Goal: Task Accomplishment & Management: Complete application form

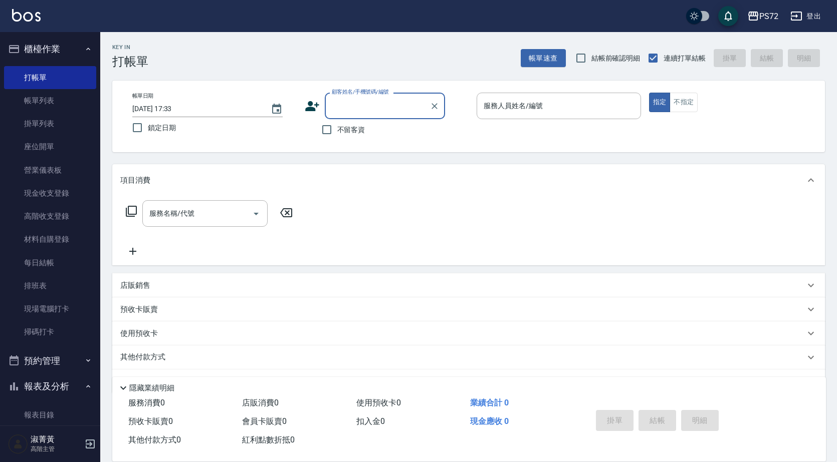
click at [393, 110] on input "顧客姓名/手機號碼/編號" at bounding box center [377, 106] width 96 height 18
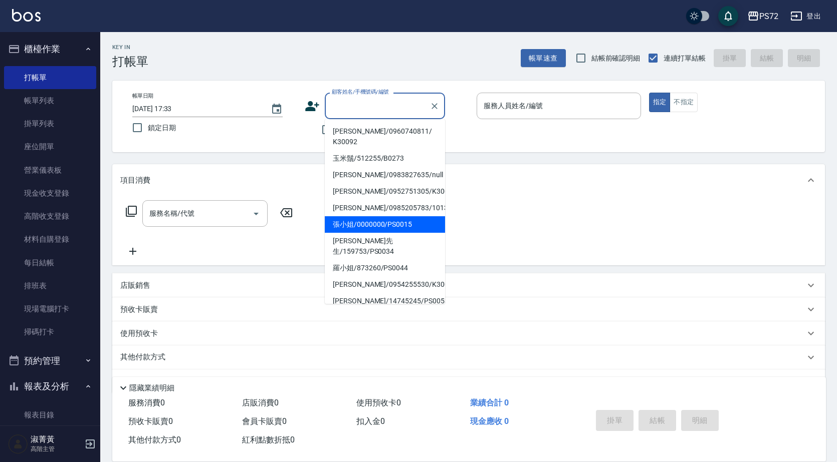
click at [401, 216] on li "張小姐/0000000/PS0015" at bounding box center [385, 224] width 120 height 17
type input "張小姐/0000000/PS0015"
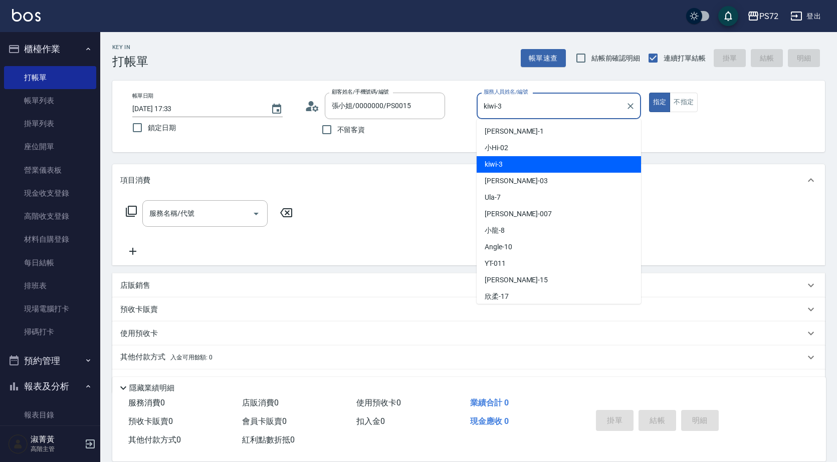
click at [586, 115] on input "kiwi-3" at bounding box center [551, 106] width 140 height 18
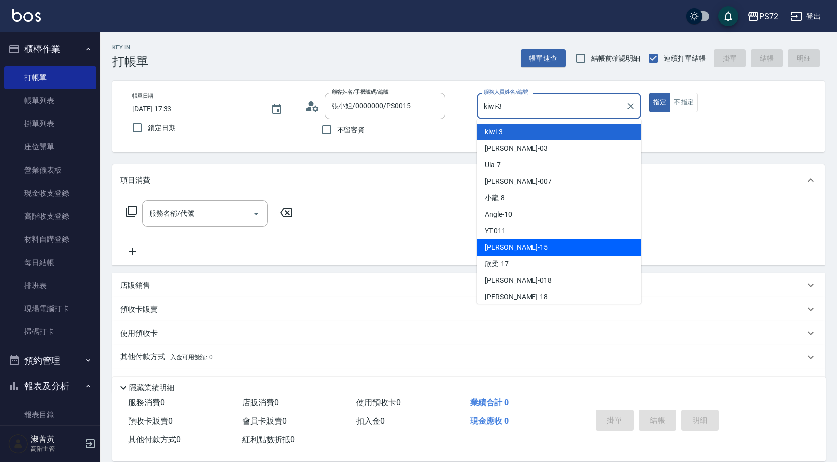
scroll to position [50, 0]
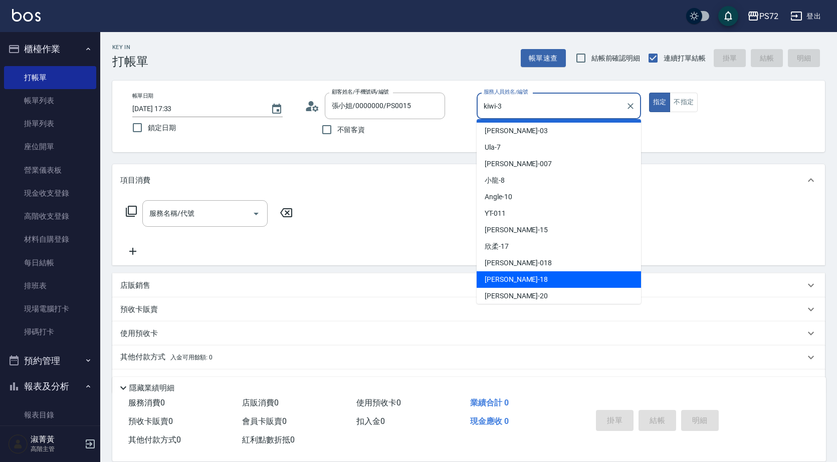
click at [547, 280] on div "[PERSON_NAME] -18" at bounding box center [558, 280] width 164 height 17
type input "[PERSON_NAME]-18"
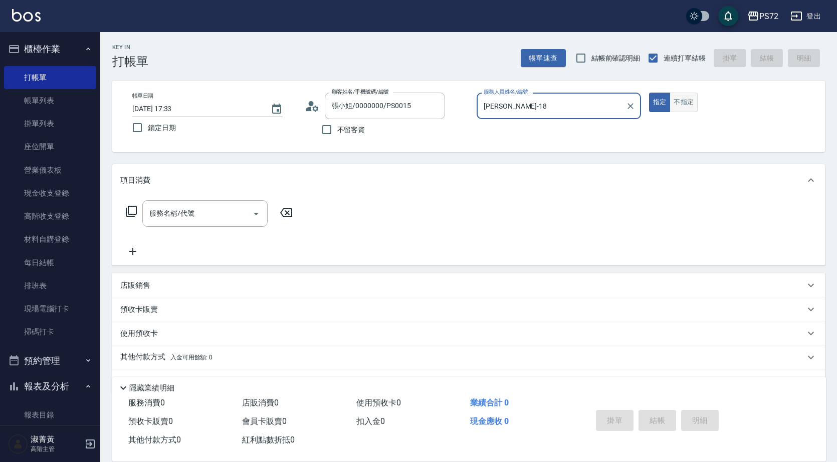
click at [689, 96] on button "不指定" at bounding box center [683, 103] width 28 height 20
click at [209, 225] on div "服務名稱/代號" at bounding box center [204, 213] width 125 height 27
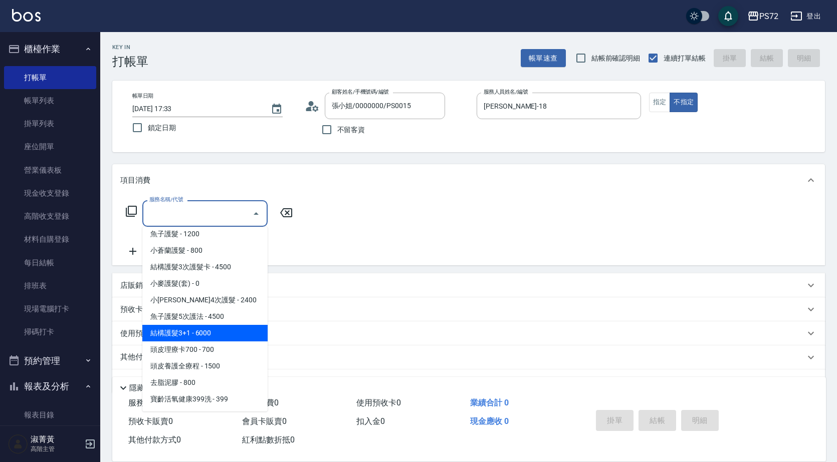
scroll to position [601, 0]
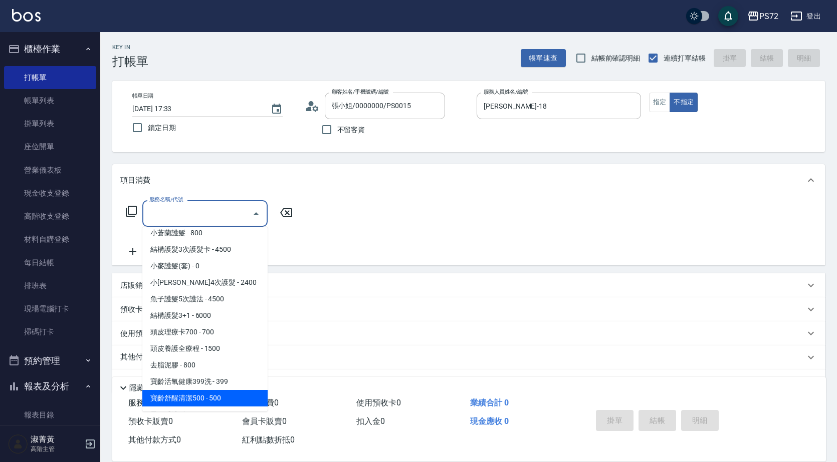
click at [231, 397] on span "寶齡舒醒清潔500 - 500" at bounding box center [204, 398] width 125 height 17
type input "寶齡舒醒清潔500(628)"
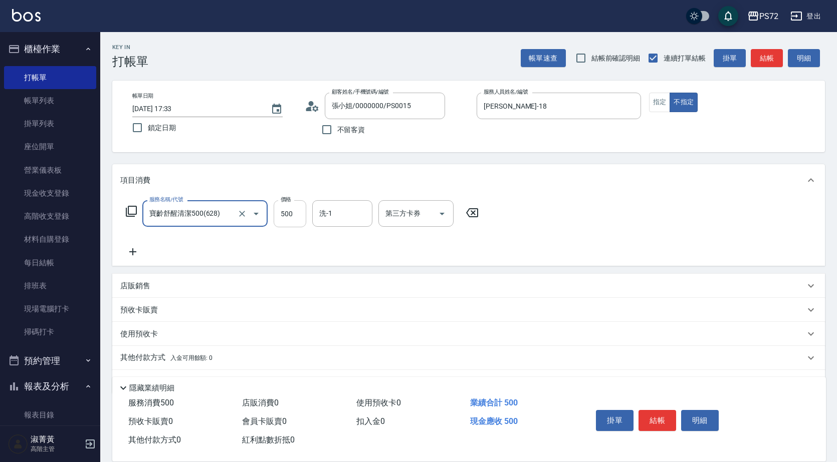
click at [300, 211] on input "500" at bounding box center [290, 213] width 33 height 27
type input "600"
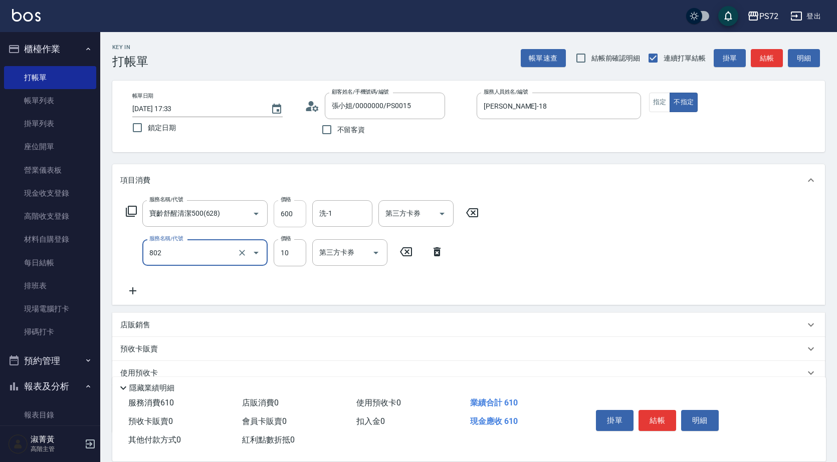
type input "潤絲(802)"
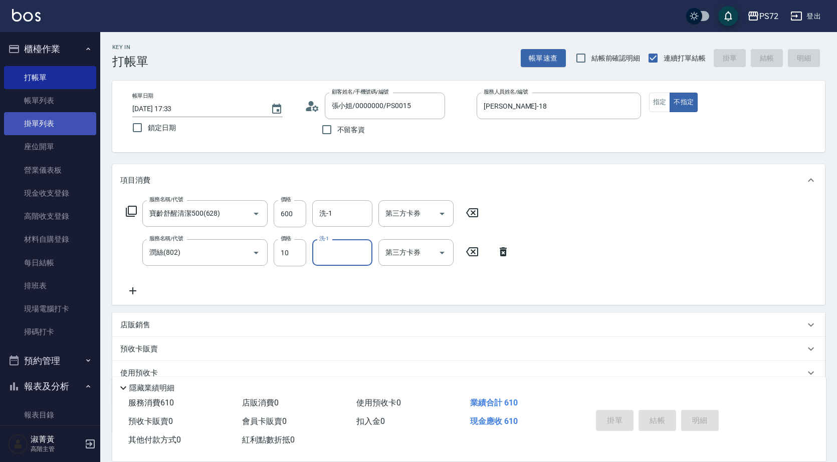
type input "[DATE] 18:18"
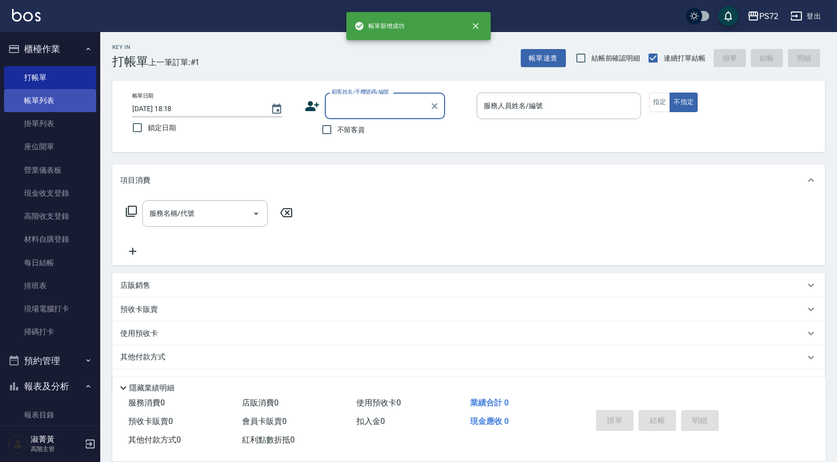
click at [73, 99] on link "帳單列表" at bounding box center [50, 100] width 92 height 23
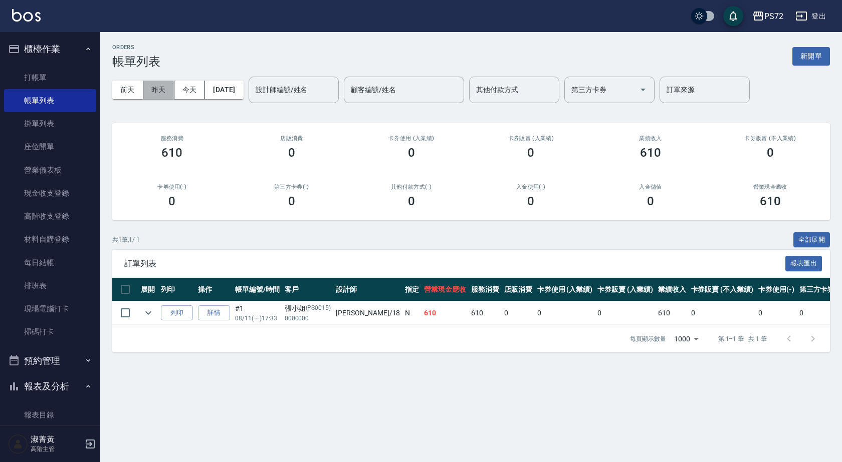
click at [159, 86] on button "昨天" at bounding box center [158, 90] width 31 height 19
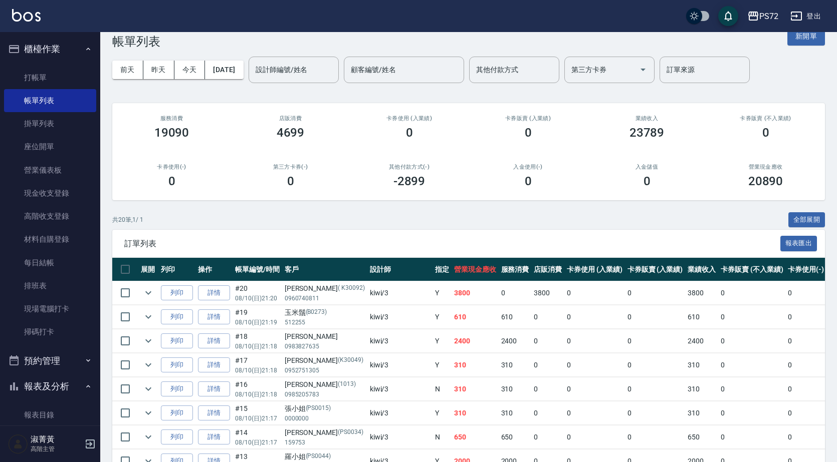
scroll to position [16, 0]
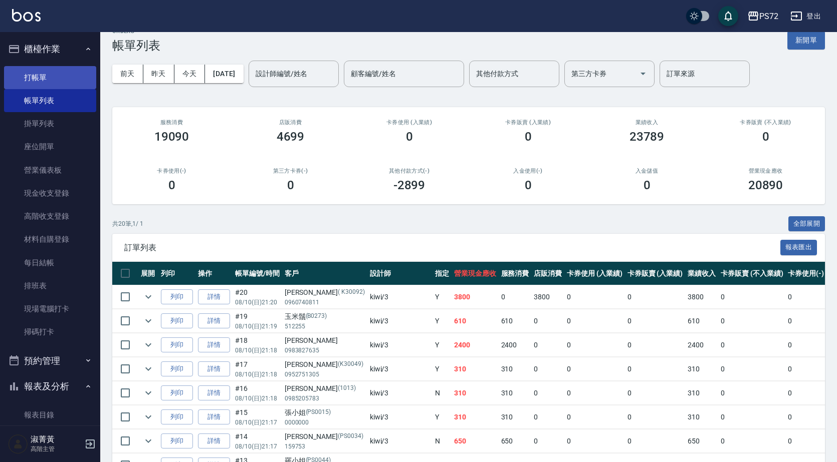
click at [64, 73] on link "打帳單" at bounding box center [50, 77] width 92 height 23
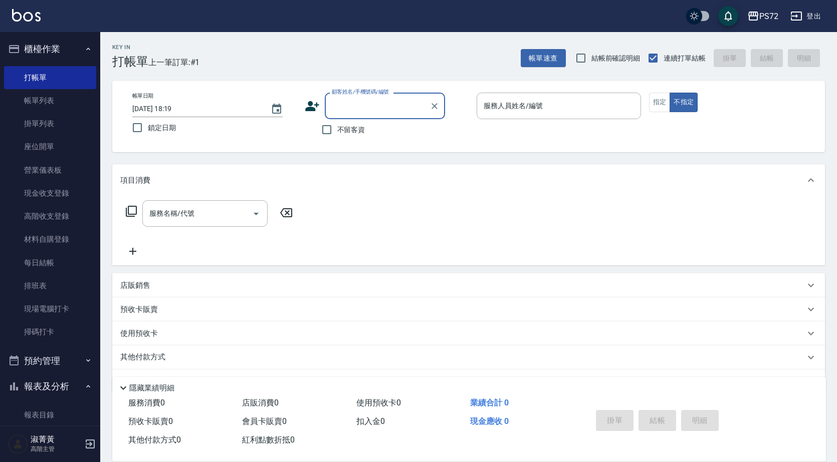
click at [358, 107] on input "顧客姓名/手機號碼/編號" at bounding box center [377, 106] width 96 height 18
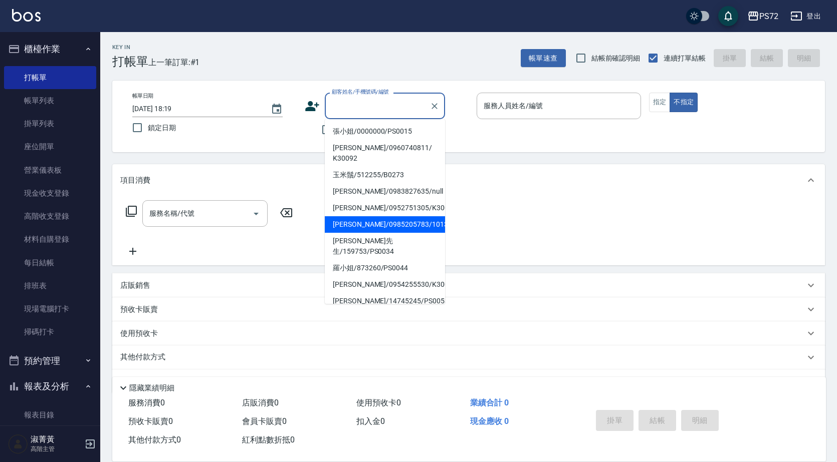
click at [397, 216] on li "[PERSON_NAME]/0985205783/1013" at bounding box center [385, 224] width 120 height 17
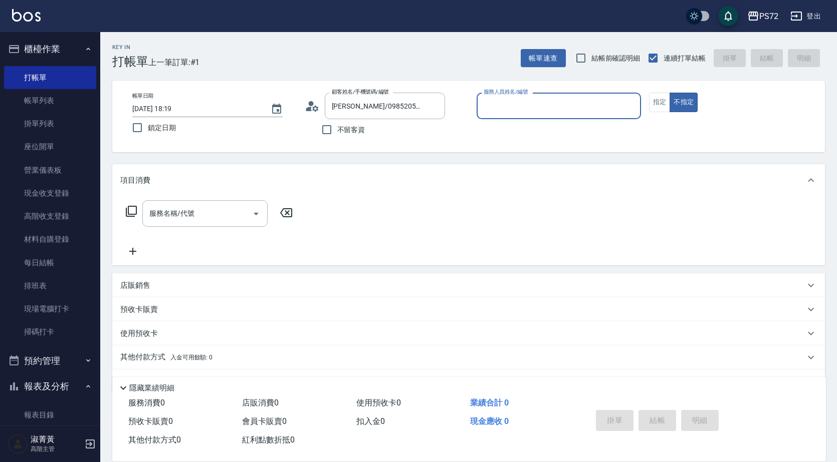
click at [532, 102] on input "服務人員姓名/編號" at bounding box center [558, 106] width 155 height 18
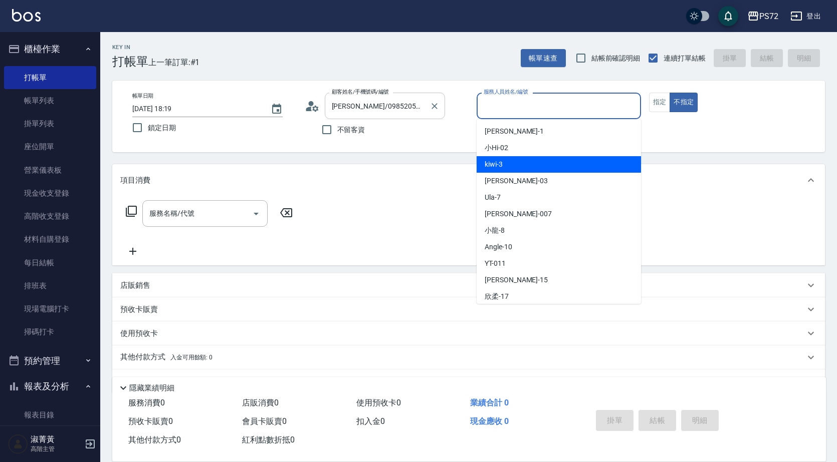
click at [418, 102] on input "[PERSON_NAME]/0985205783/1013" at bounding box center [377, 106] width 96 height 18
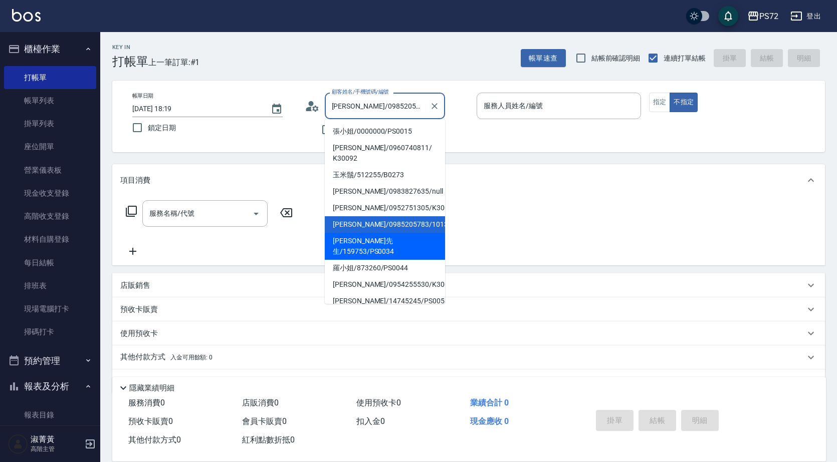
scroll to position [100, 0]
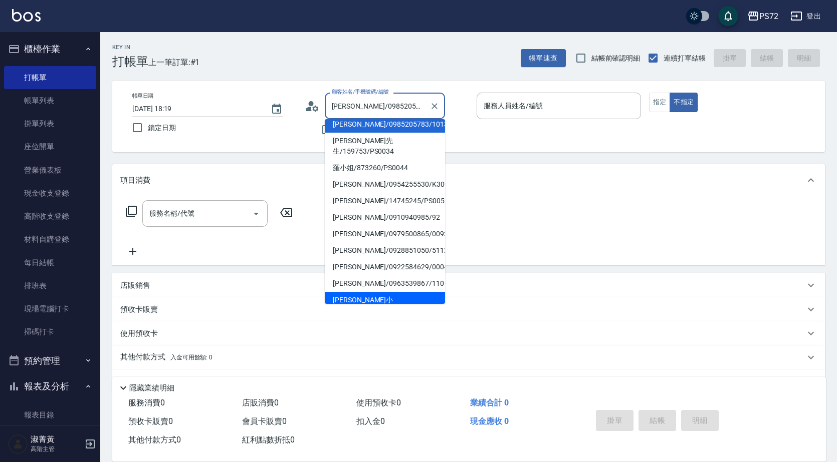
click at [409, 292] on li "[PERSON_NAME]小姐/3456789/PS0018" at bounding box center [385, 305] width 120 height 27
type input "[PERSON_NAME]小姐/3456789/PS0018"
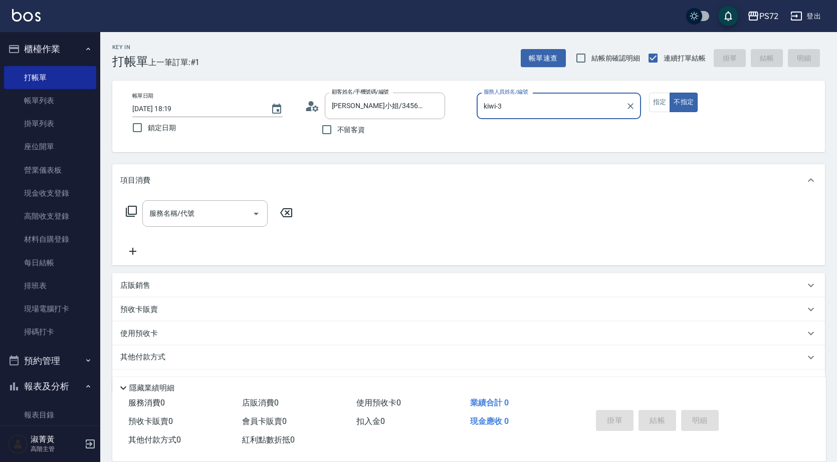
click at [546, 102] on input "kiwi-3" at bounding box center [551, 106] width 140 height 18
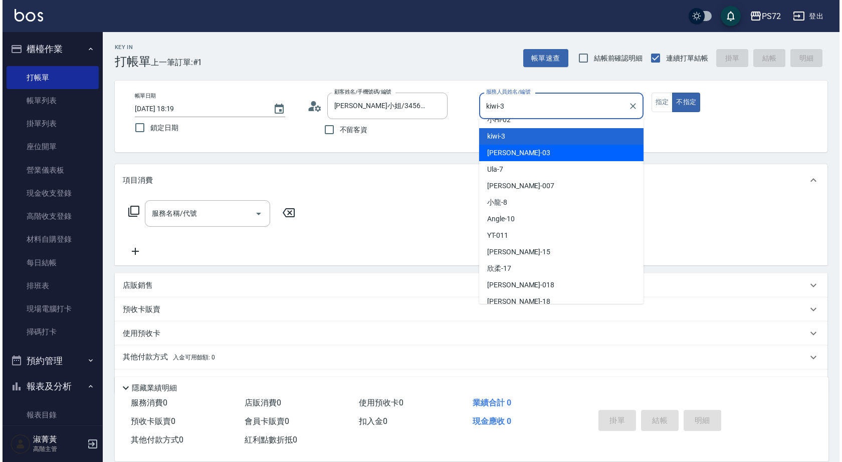
scroll to position [55, 0]
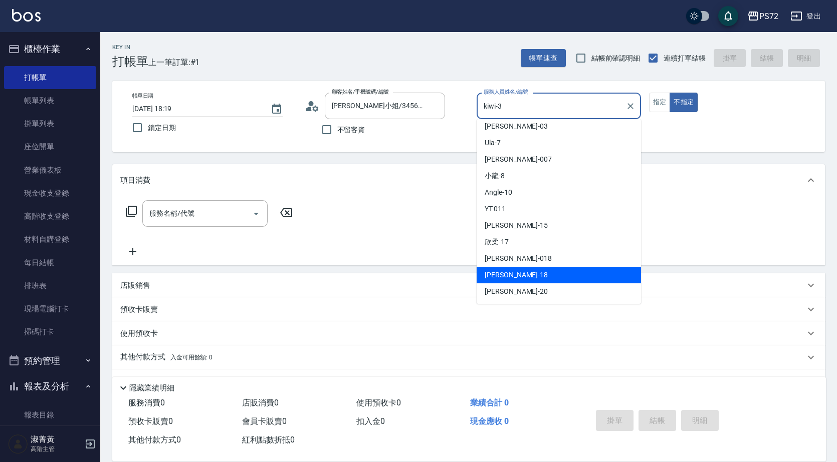
click at [524, 271] on div "[PERSON_NAME] -18" at bounding box center [558, 275] width 164 height 17
type input "[PERSON_NAME]-18"
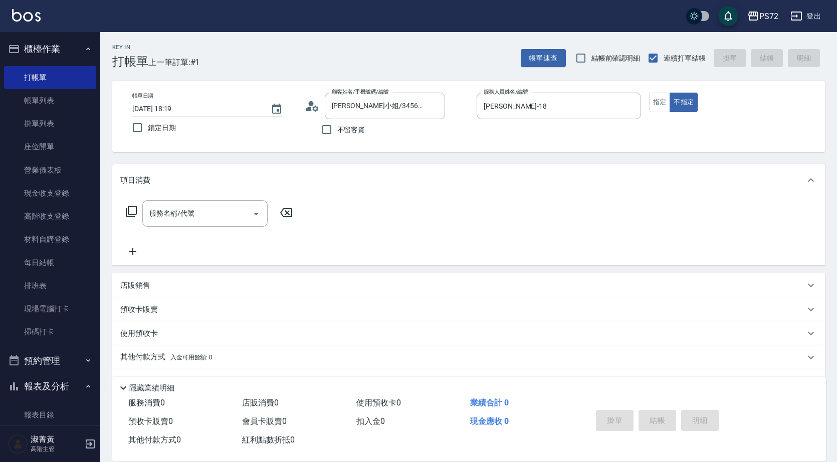
click at [206, 198] on div "服務名稱/代號 服務名稱/代號" at bounding box center [468, 230] width 712 height 69
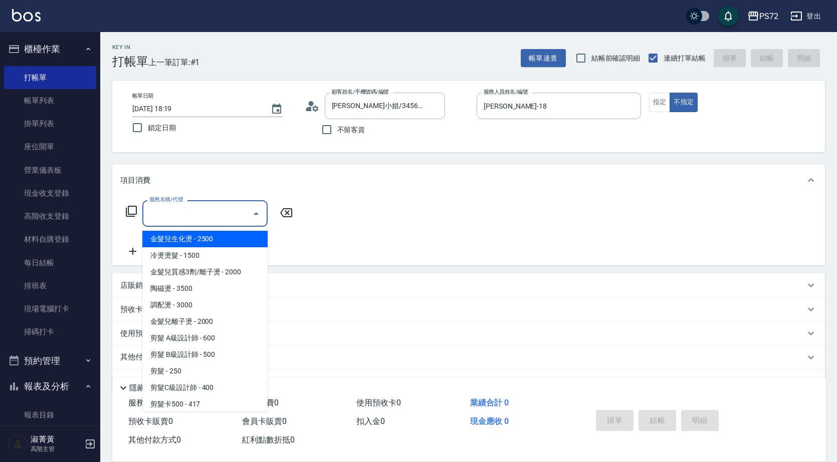
click at [214, 209] on input "服務名稱/代號" at bounding box center [197, 214] width 101 height 18
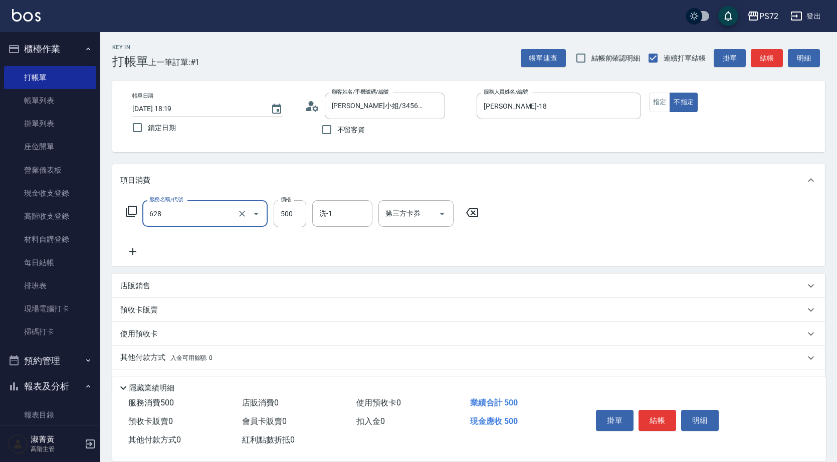
type input "寶齡舒醒清潔500(628)"
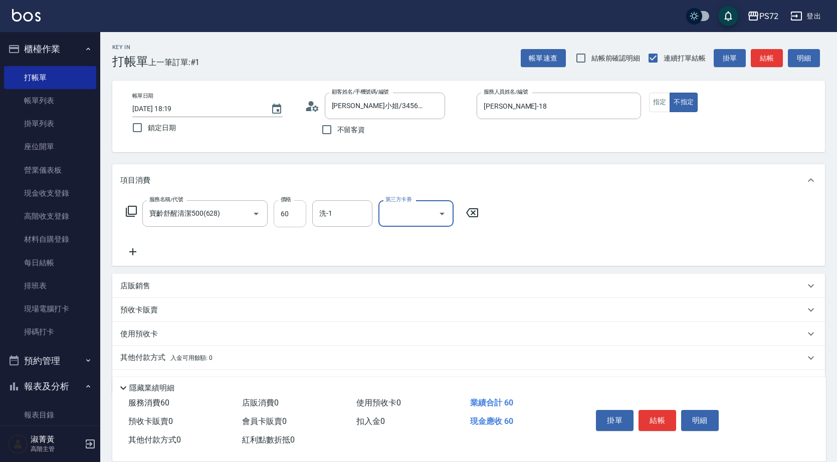
click at [299, 219] on input "60" at bounding box center [290, 213] width 33 height 27
type input "600"
click at [128, 251] on icon at bounding box center [132, 252] width 25 height 12
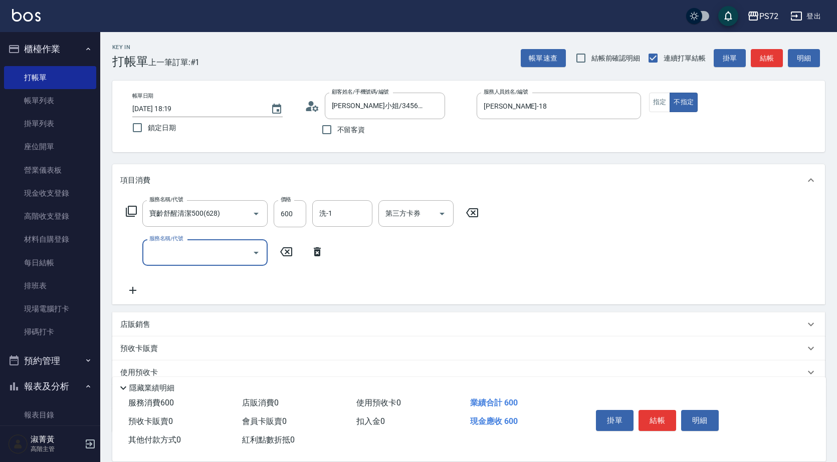
click at [179, 254] on input "服務名稱/代號" at bounding box center [197, 253] width 101 height 18
type input "潤絲(802)"
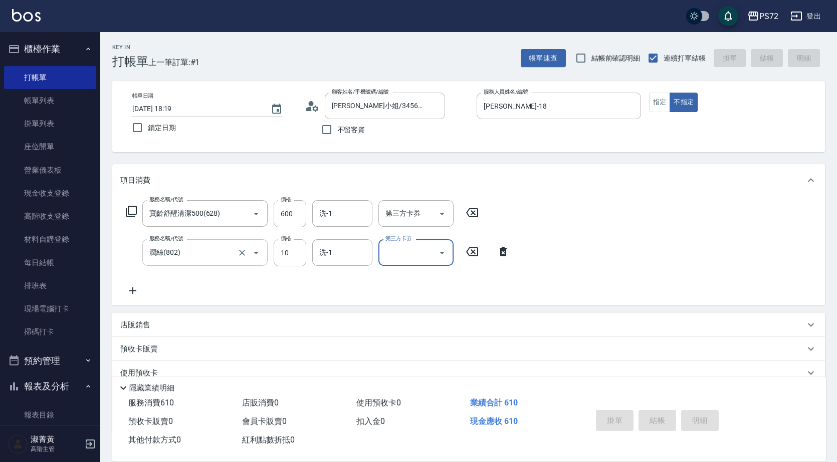
type input "[DATE] 18:20"
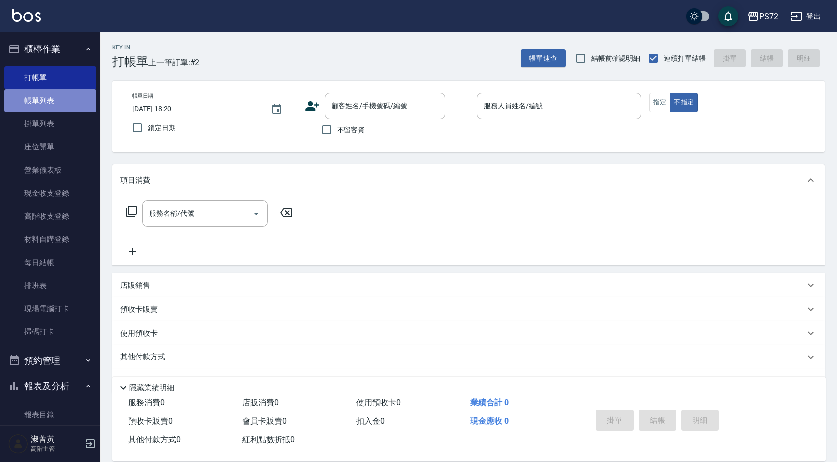
click at [71, 105] on link "帳單列表" at bounding box center [50, 100] width 92 height 23
